Goal: Task Accomplishment & Management: Manage account settings

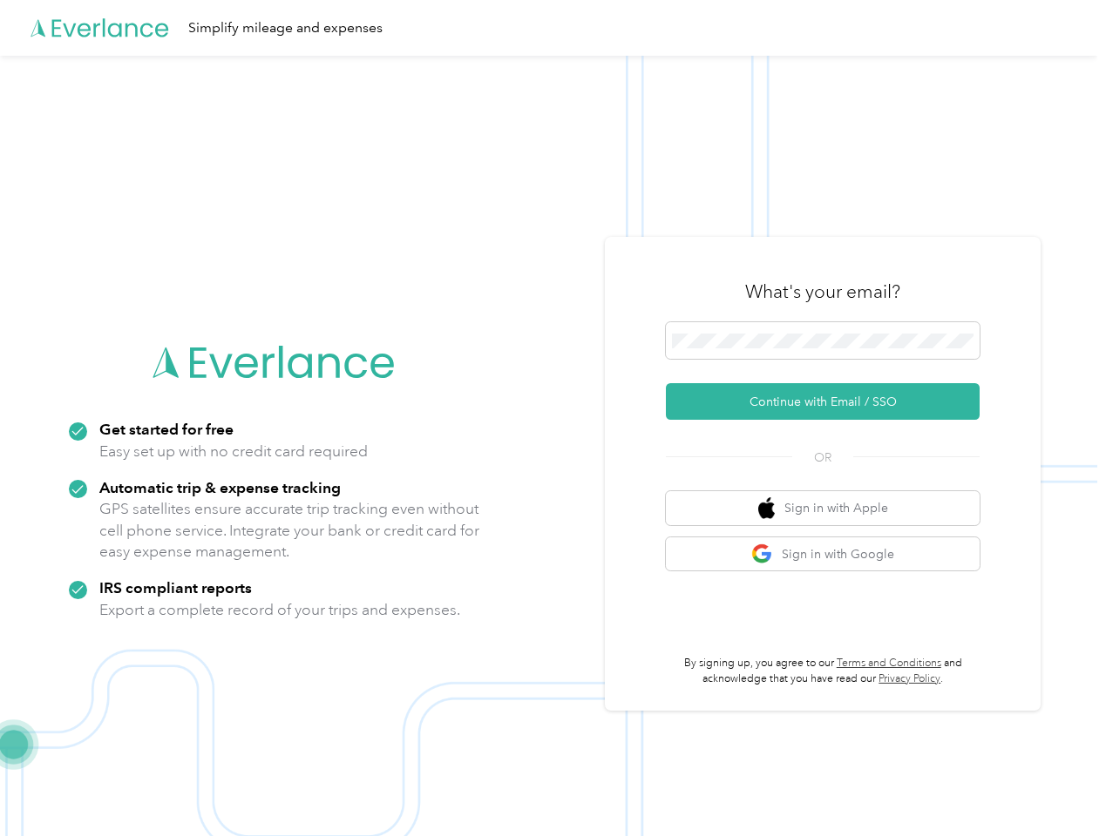
click at [552, 418] on img at bounding box center [548, 474] width 1097 height 836
click at [552, 28] on div "Simplify mileage and expenses" at bounding box center [548, 28] width 1097 height 56
click at [829, 402] on button "Continue with Email / SSO" at bounding box center [823, 401] width 314 height 37
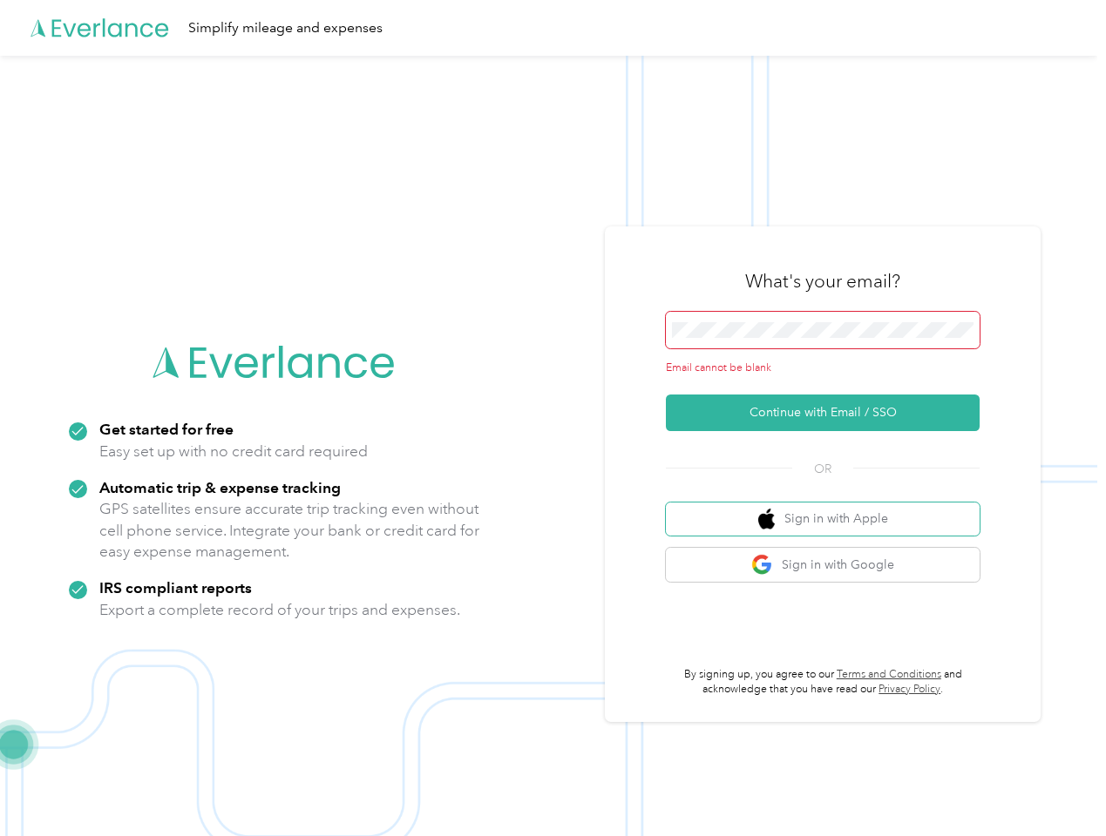
click at [829, 508] on button "Sign in with Apple" at bounding box center [823, 520] width 314 height 34
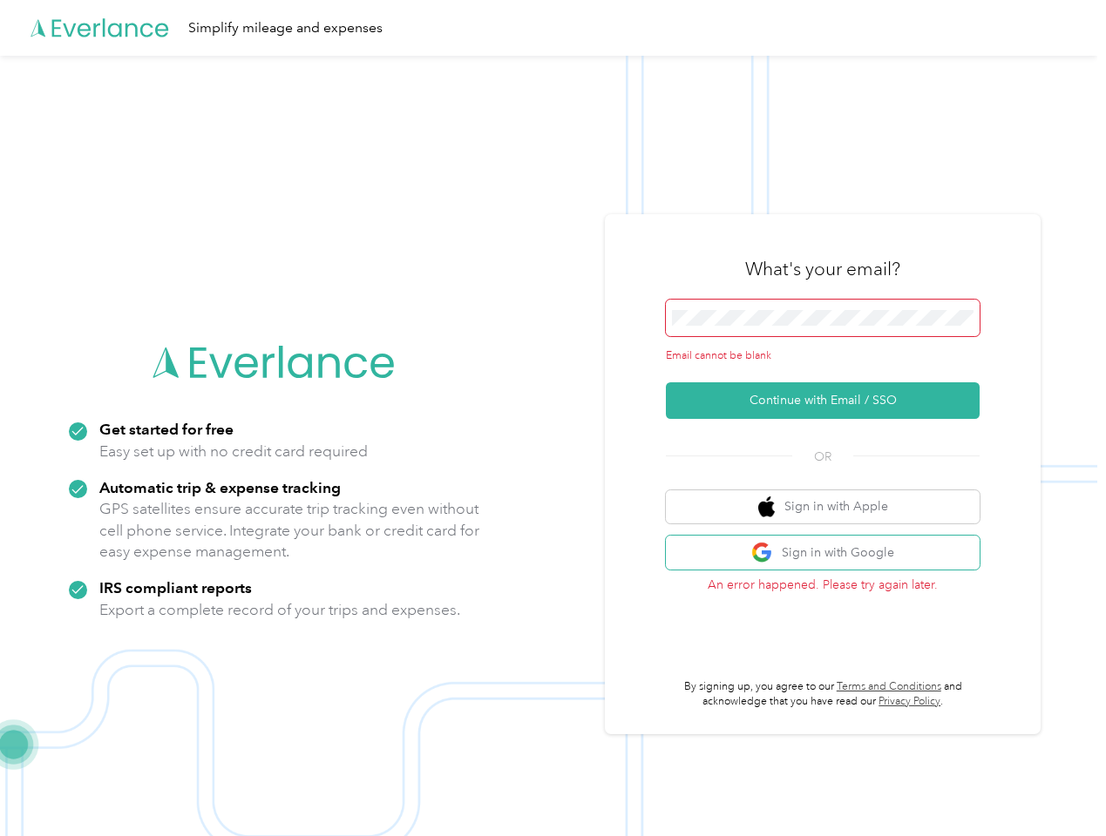
click at [829, 554] on button "Sign in with Google" at bounding box center [823, 553] width 314 height 34
